Goal: Task Accomplishment & Management: Manage account settings

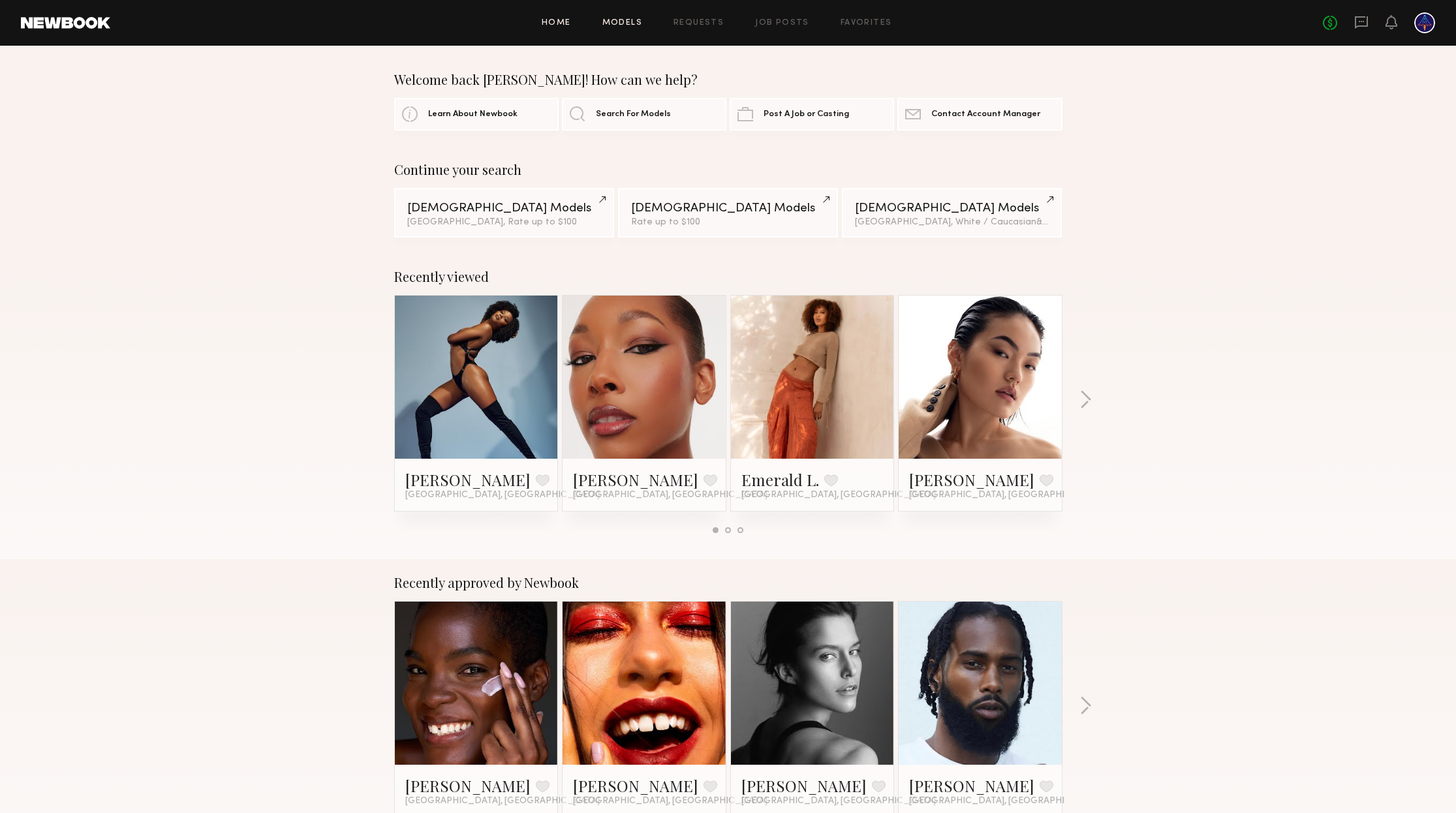
click at [634, 21] on link "Models" at bounding box center [622, 23] width 40 height 9
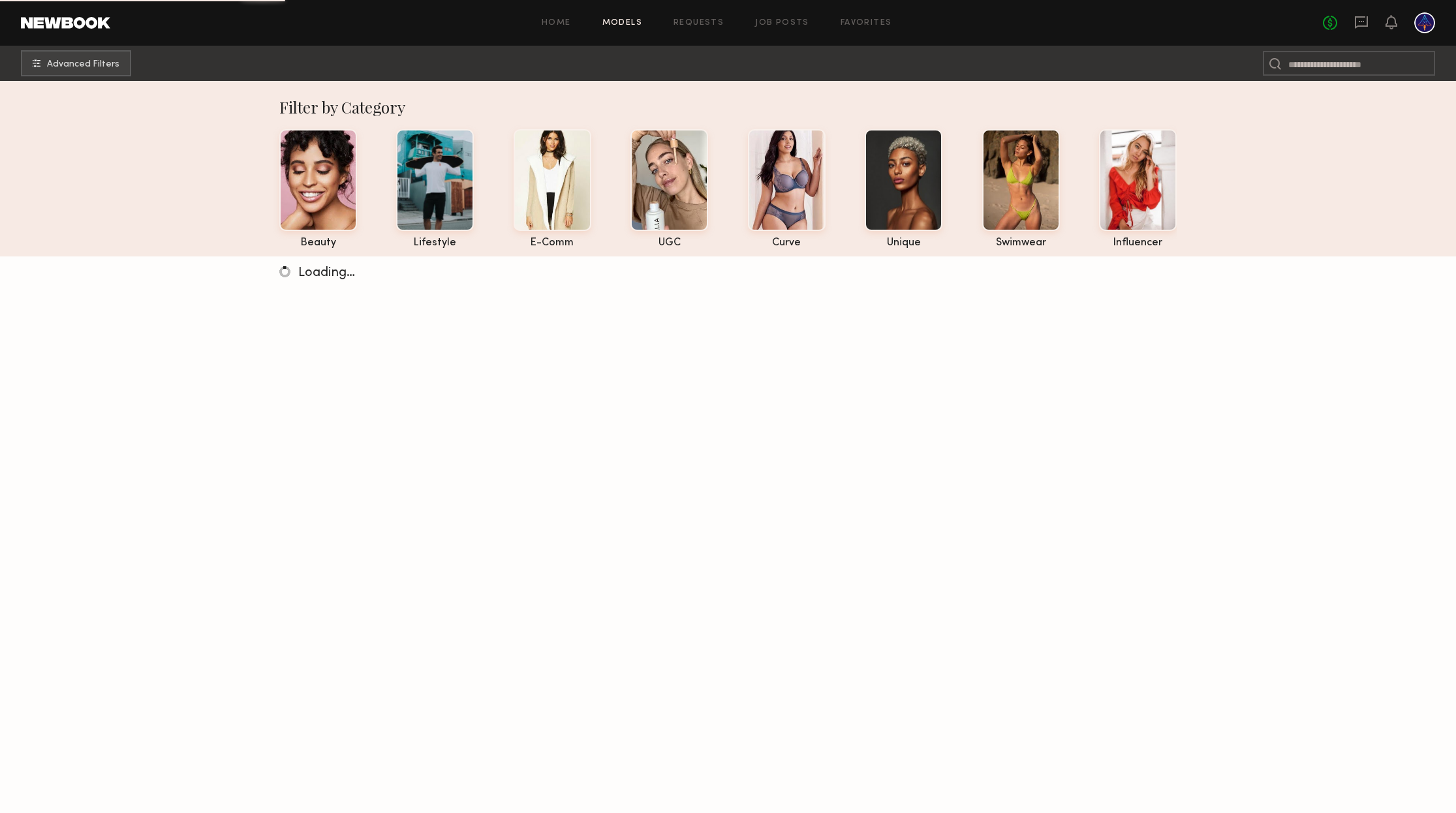
click at [777, 28] on div "Home Models Requests Job Posts Favorites Sign Out No fees up to $5,000" at bounding box center [773, 23] width 1325 height 21
click at [774, 22] on link "Job Posts" at bounding box center [782, 23] width 54 height 9
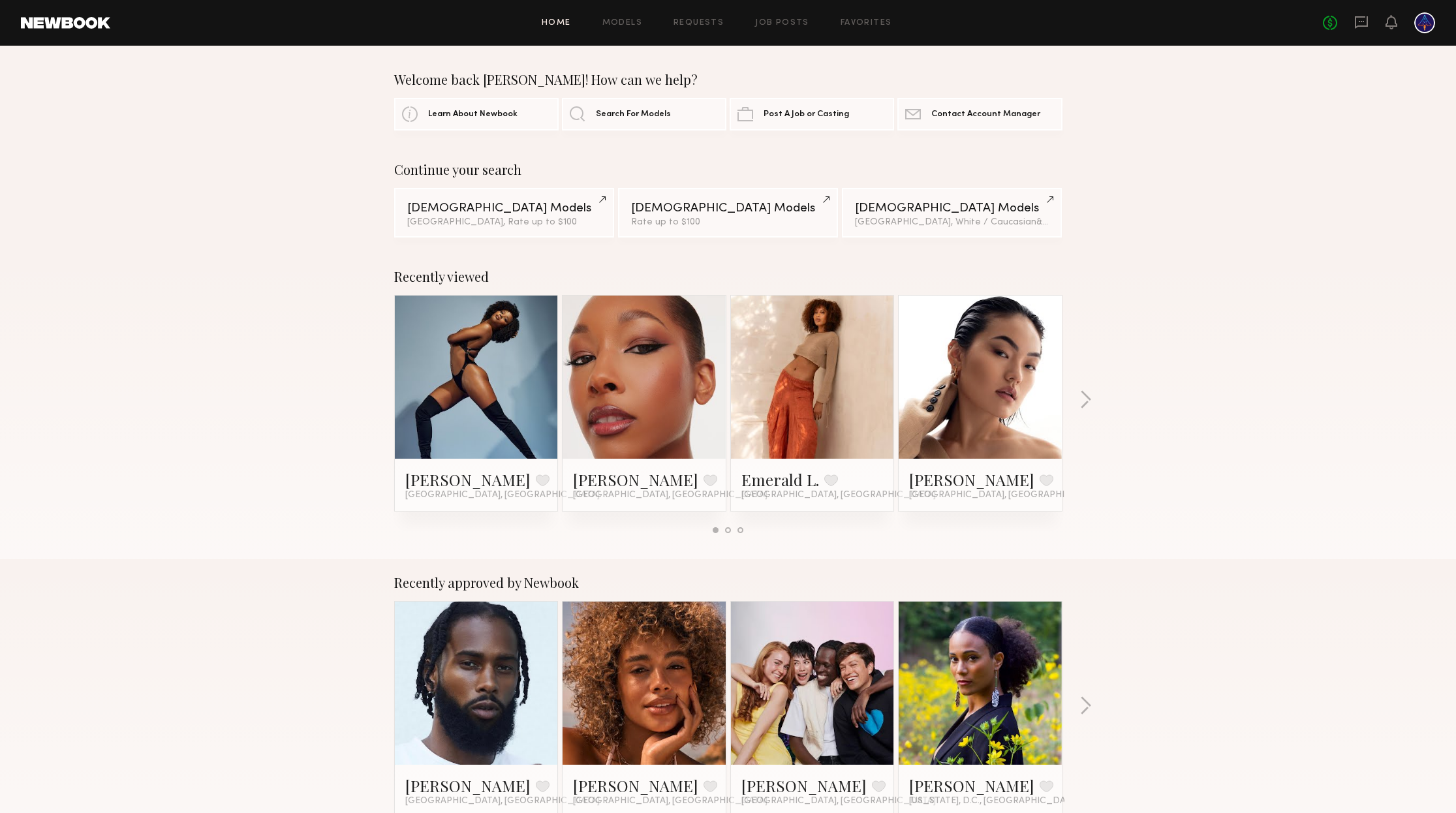
click at [622, 14] on div "Home Models Requests Job Posts Favorites Sign Out No fees up to $5,000" at bounding box center [773, 23] width 1325 height 21
click at [699, 25] on link "Requests" at bounding box center [698, 23] width 50 height 9
